Goal: Information Seeking & Learning: Check status

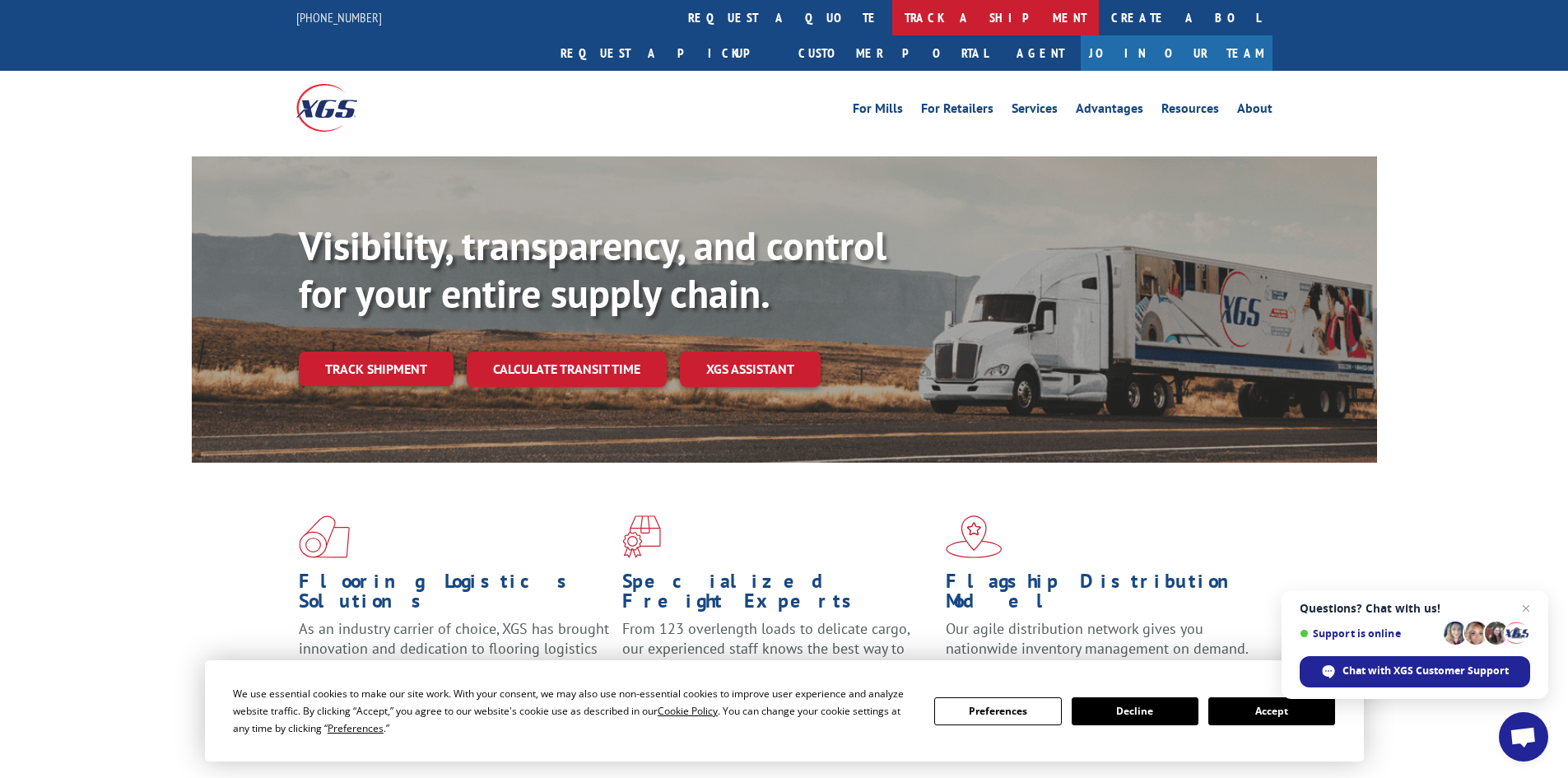
click at [892, 25] on link "track a shipment" at bounding box center [995, 17] width 207 height 35
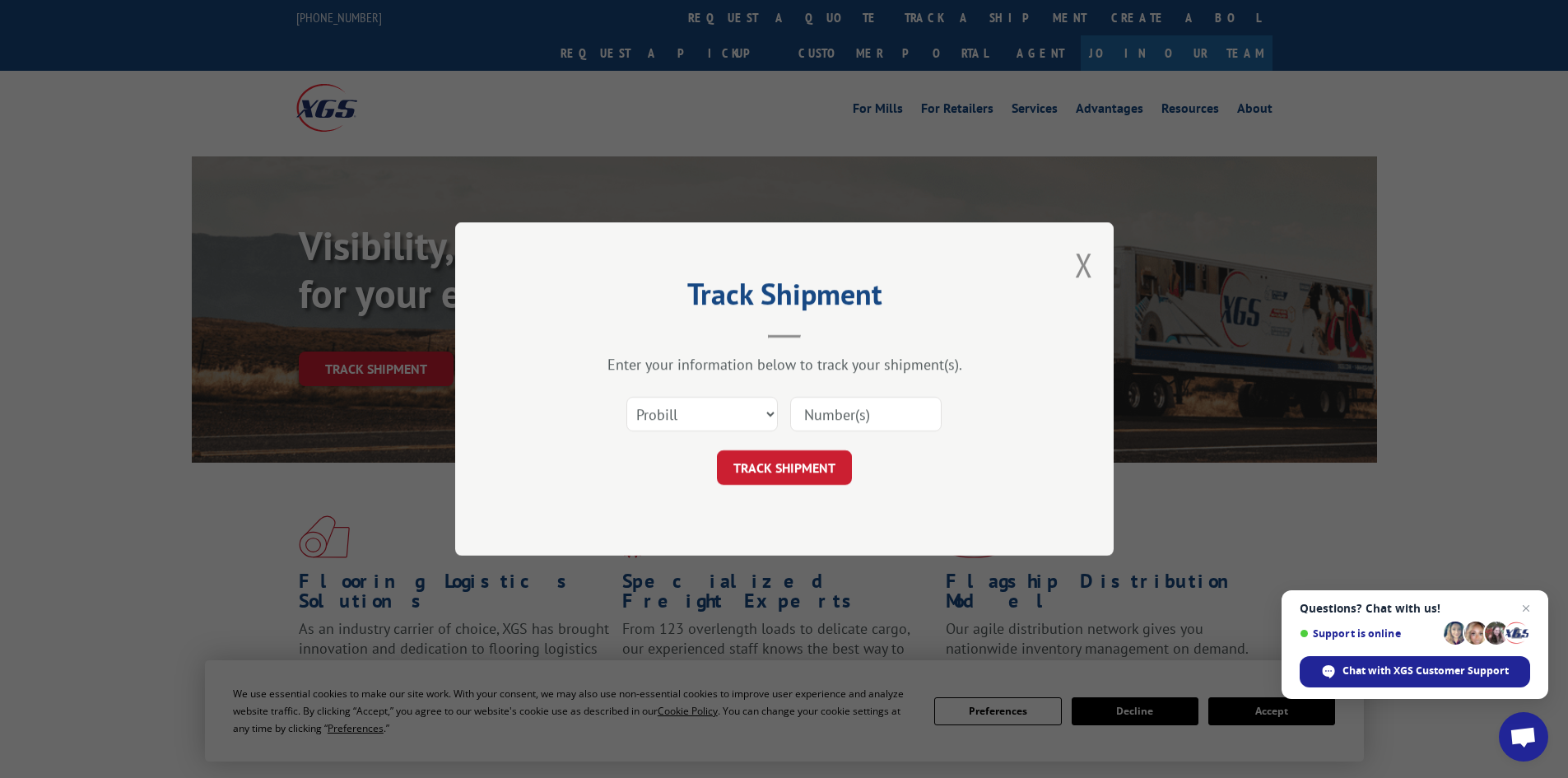
paste input "17232346"
type input "17232346"
click at [769, 466] on button "TRACK SHIPMENT" at bounding box center [784, 467] width 135 height 34
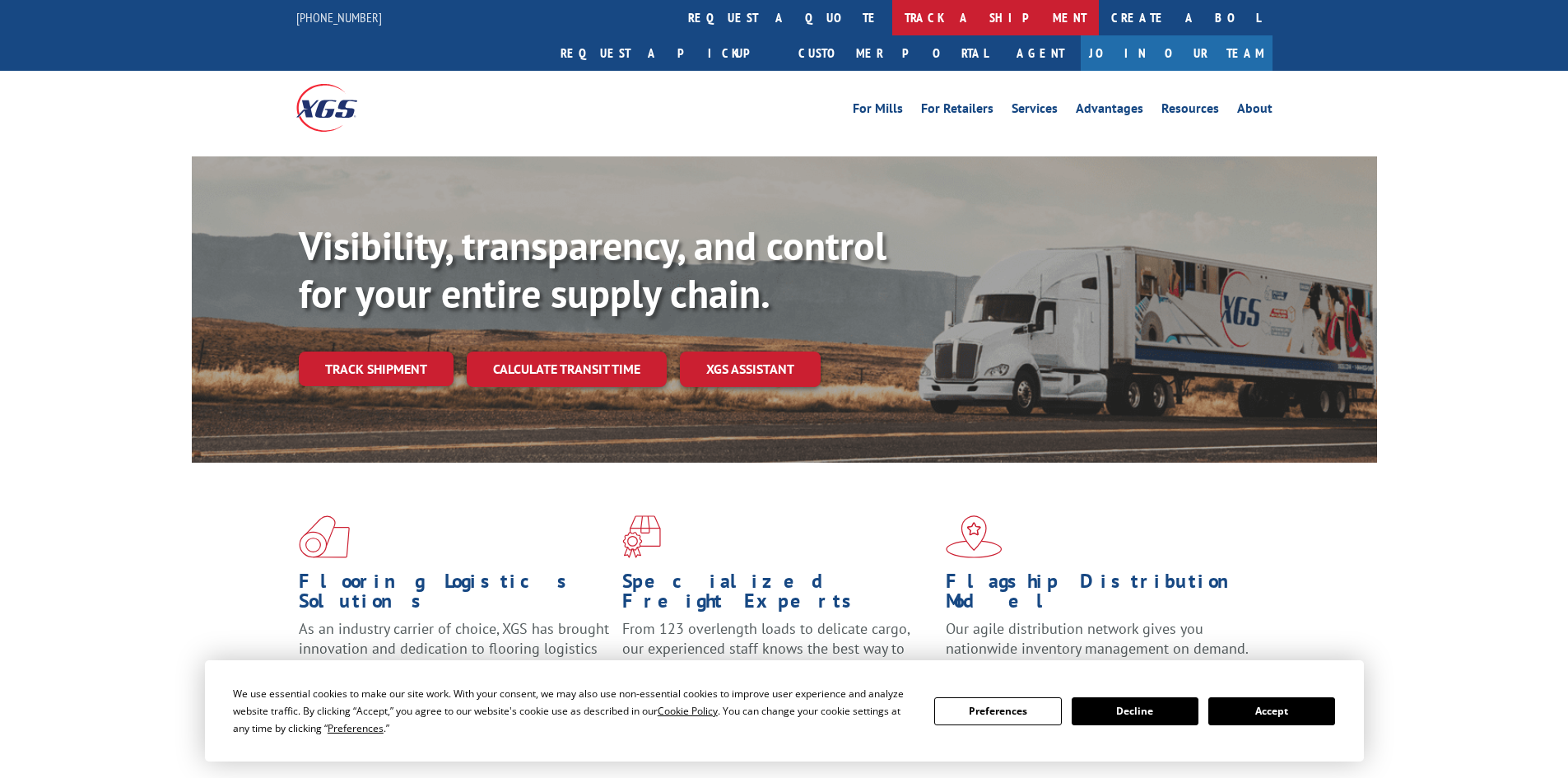
click at [892, 21] on link "track a shipment" at bounding box center [995, 17] width 207 height 35
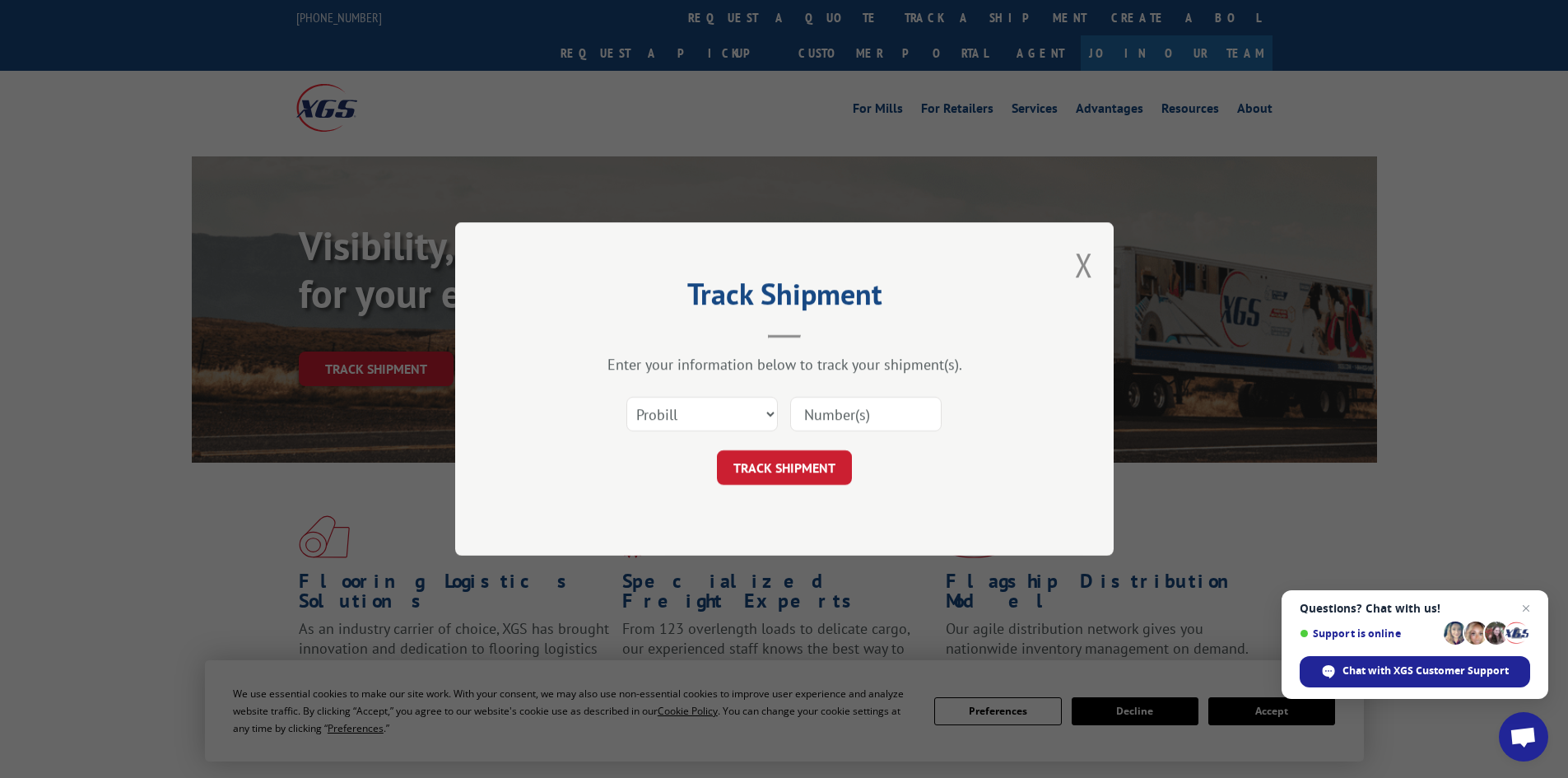
paste input "17522650"
type input "17522650"
click at [778, 473] on button "TRACK SHIPMENT" at bounding box center [784, 467] width 135 height 34
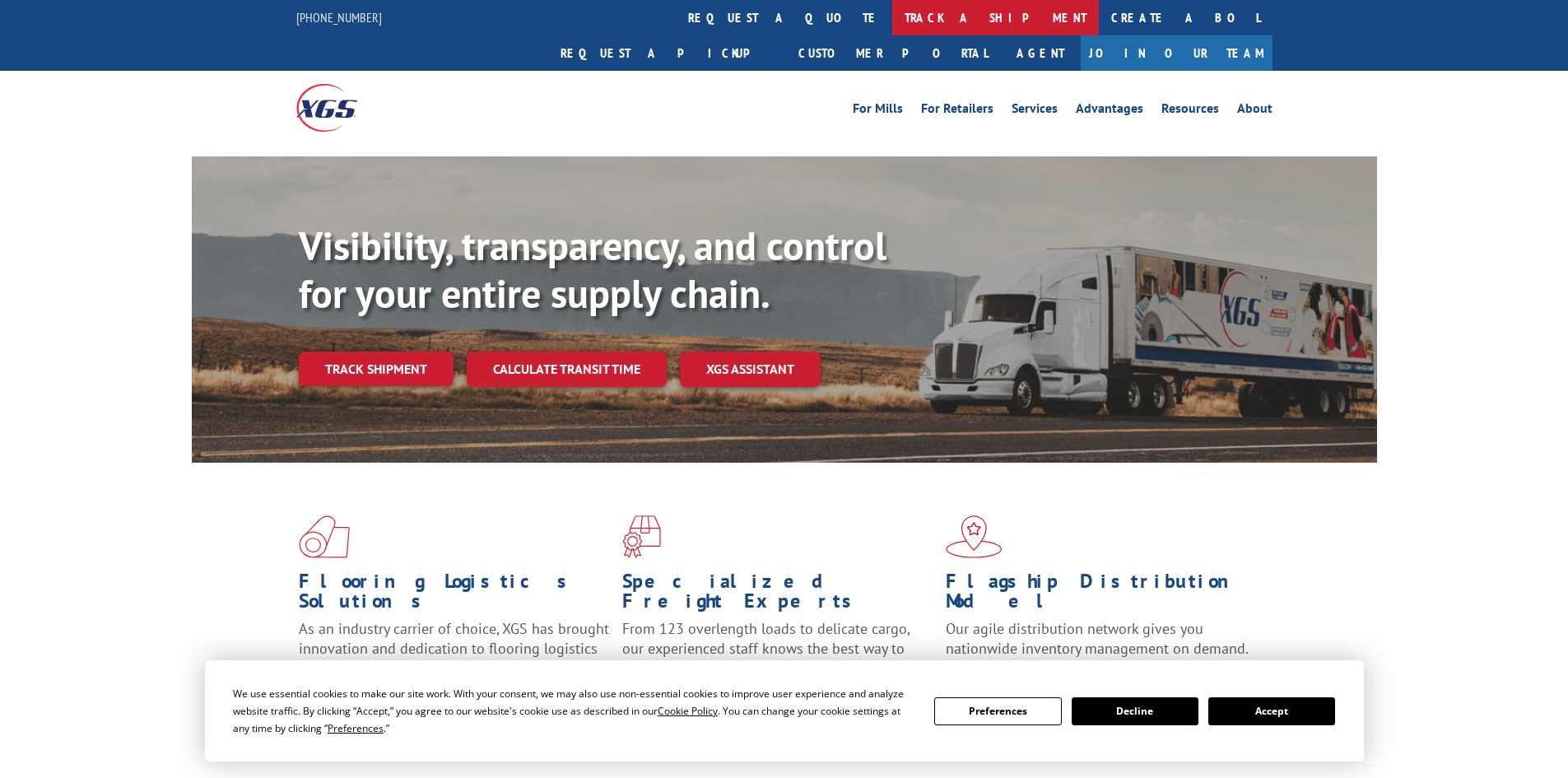
click at [892, 21] on link "track a shipment" at bounding box center [995, 17] width 207 height 35
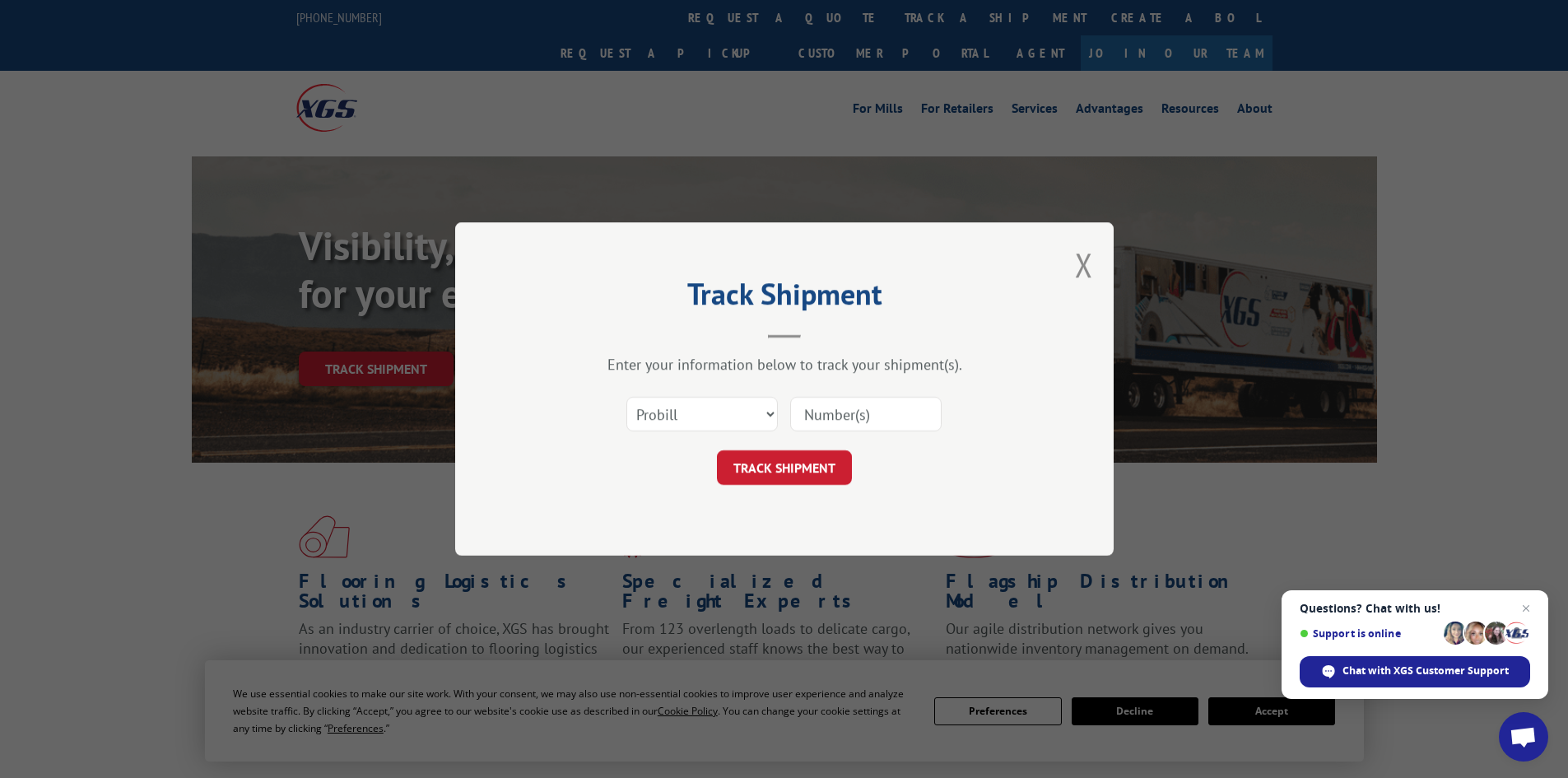
paste input "16755616"
type input "16755616"
click at [765, 463] on button "TRACK SHIPMENT" at bounding box center [784, 467] width 135 height 34
